Goal: Task Accomplishment & Management: Manage account settings

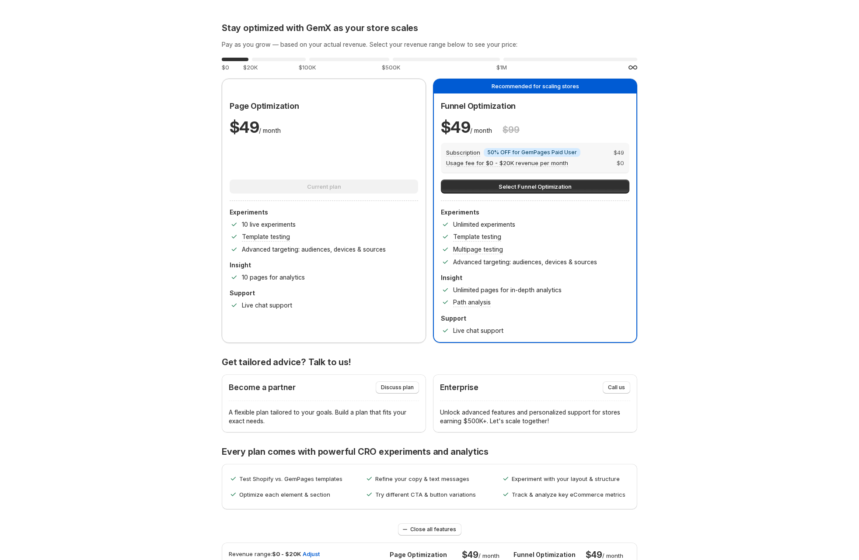
drag, startPoint x: 543, startPoint y: 189, endPoint x: 533, endPoint y: 196, distance: 11.6
click at [543, 189] on span "Select Funnel Optimization" at bounding box center [534, 186] width 73 height 9
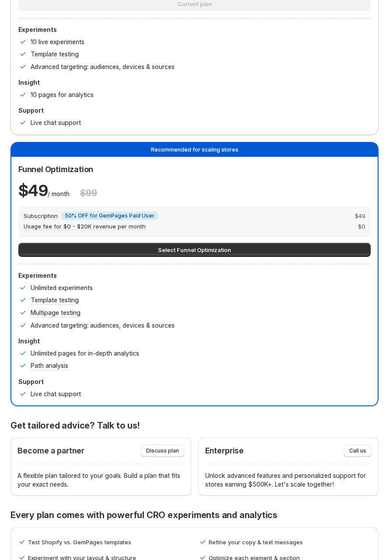
scroll to position [228, 0]
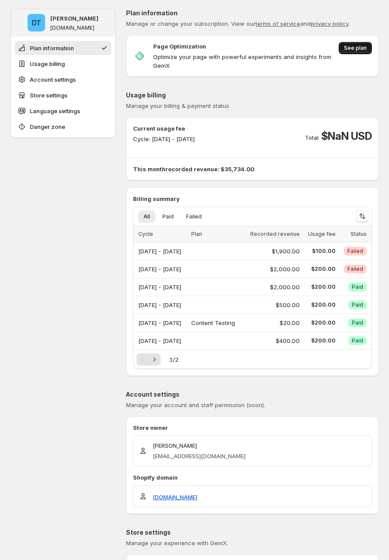
click at [372, 48] on button "See plan" at bounding box center [354, 48] width 33 height 12
